Goal: Information Seeking & Learning: Learn about a topic

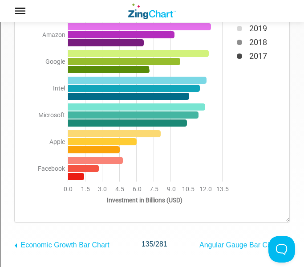
scroll to position [115, 0]
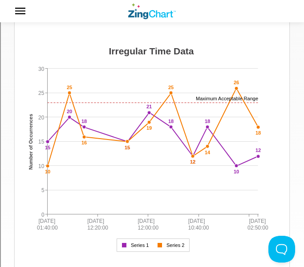
scroll to position [67, 0]
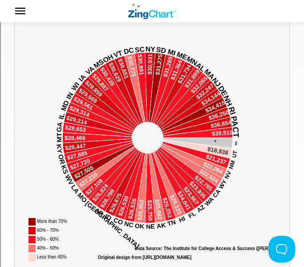
scroll to position [110, 0]
